Goal: Find specific page/section: Find specific page/section

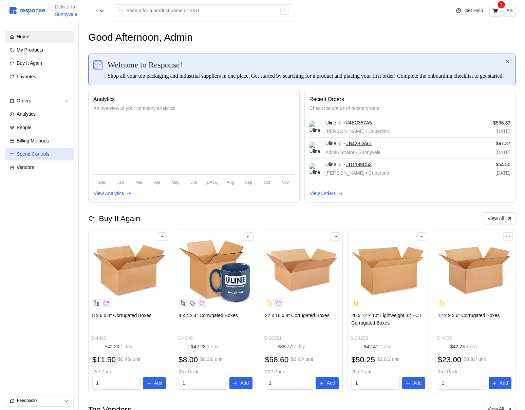
click at [41, 155] on span "Spend Controls" at bounding box center [33, 153] width 33 height 5
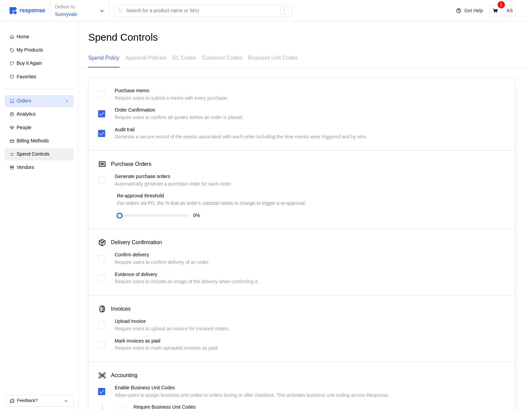
click at [51, 98] on div "Orders" at bounding box center [39, 100] width 45 height 7
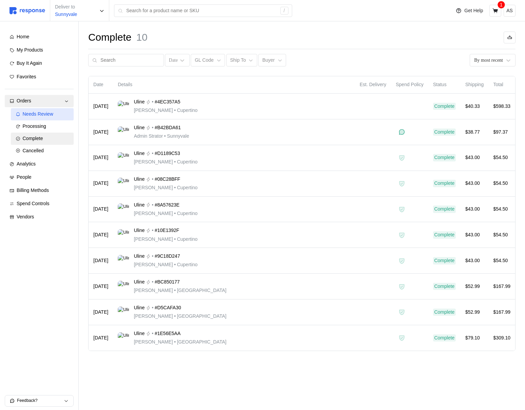
click at [50, 119] on link "Needs Review" at bounding box center [42, 114] width 63 height 12
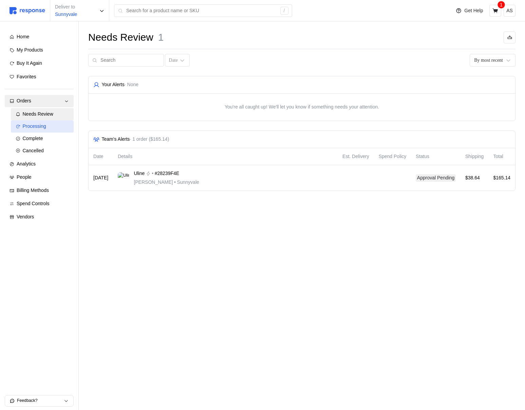
click at [49, 128] on div "Processing" at bounding box center [46, 126] width 47 height 7
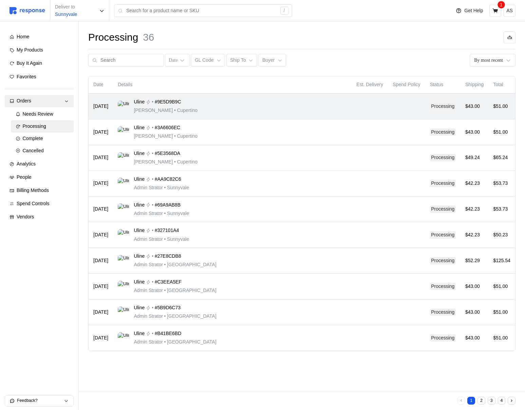
click at [208, 104] on div "Uline • #9E5D9B9C [PERSON_NAME] • [GEOGRAPHIC_DATA]" at bounding box center [232, 106] width 229 height 16
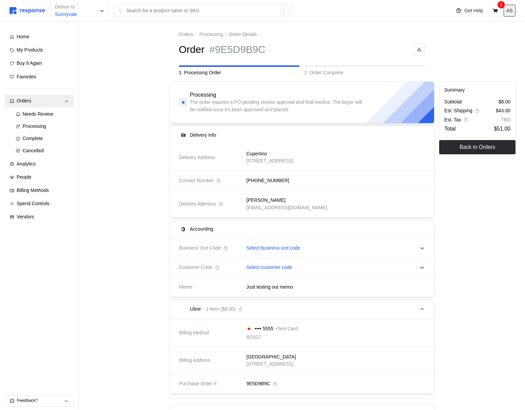
click at [511, 12] on p "AS" at bounding box center [509, 10] width 6 height 7
click at [489, 41] on p "Logout" at bounding box center [488, 38] width 43 height 7
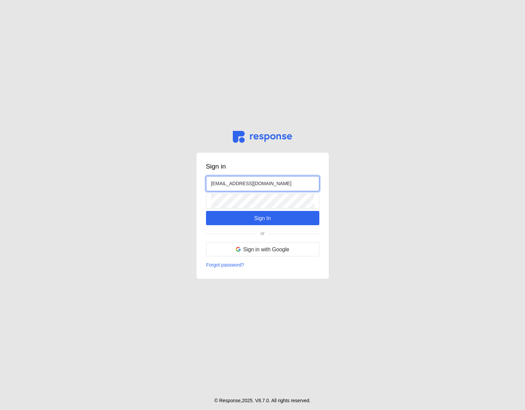
click at [218, 182] on input "[EMAIL_ADDRESS][DOMAIN_NAME]" at bounding box center [262, 184] width 103 height 15
type input "[EMAIL_ADDRESS][DOMAIN_NAME]"
